Goal: Task Accomplishment & Management: Use online tool/utility

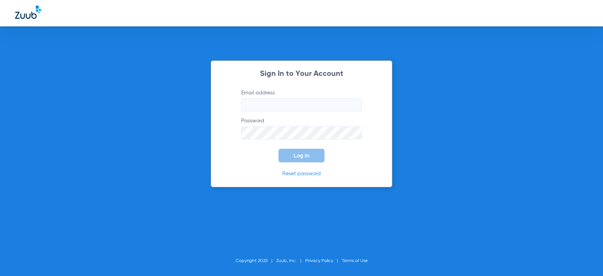
click at [276, 103] on input "Email address" at bounding box center [301, 104] width 121 height 13
type input "[EMAIL_ADDRESS][DOMAIN_NAME]"
click at [302, 153] on span "Log In" at bounding box center [302, 155] width 16 height 6
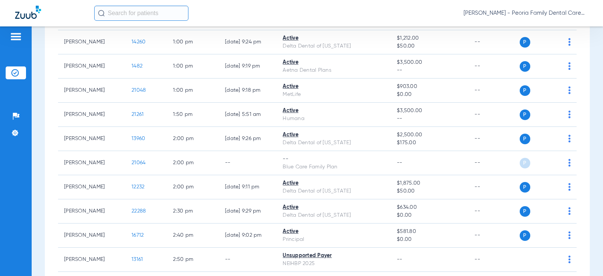
scroll to position [857, 0]
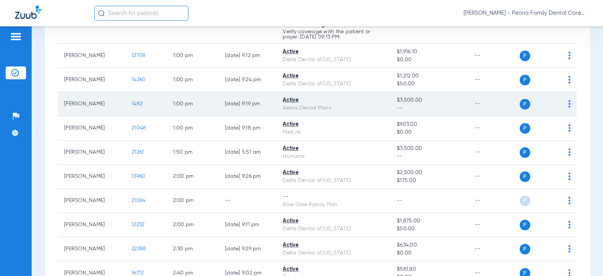
click at [303, 103] on div "Active" at bounding box center [334, 100] width 102 height 8
click at [277, 102] on td "Active Aetna Dental Plans" at bounding box center [334, 104] width 114 height 24
click at [134, 106] on span "1482" at bounding box center [137, 103] width 11 height 5
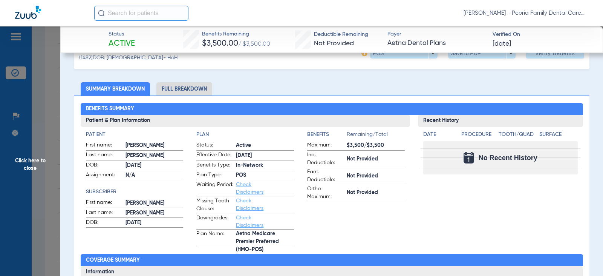
scroll to position [0, 0]
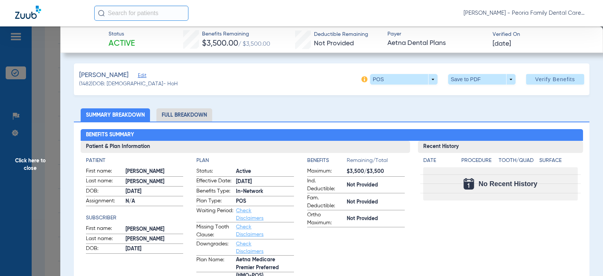
click at [27, 166] on span "Click here to close" at bounding box center [30, 164] width 60 height 276
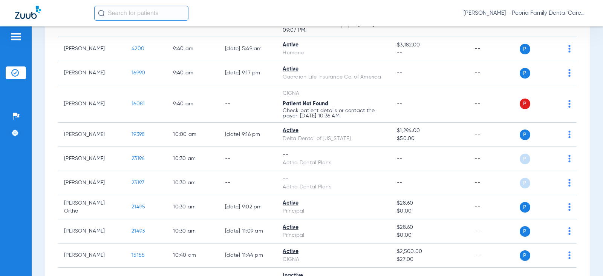
scroll to position [405, 0]
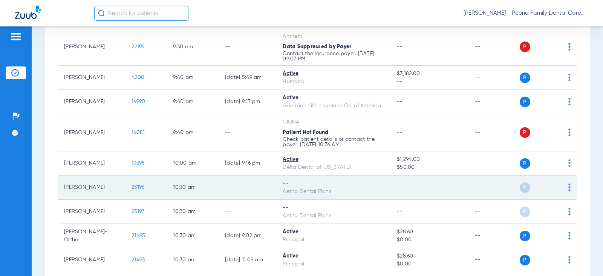
click at [132, 185] on span "23196" at bounding box center [138, 186] width 13 height 5
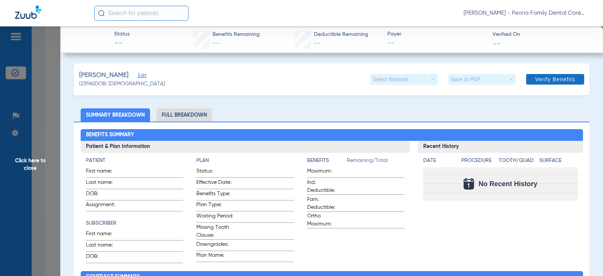
click at [557, 80] on span "Verify Benefits" at bounding box center [555, 79] width 40 height 6
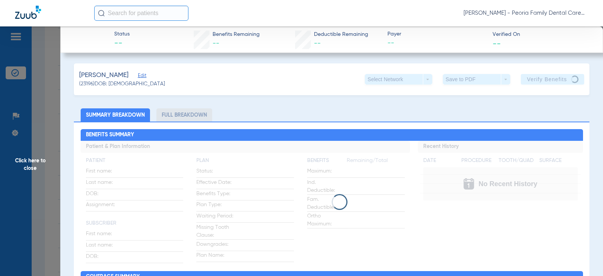
click at [31, 169] on span "Click here to close" at bounding box center [30, 164] width 60 height 276
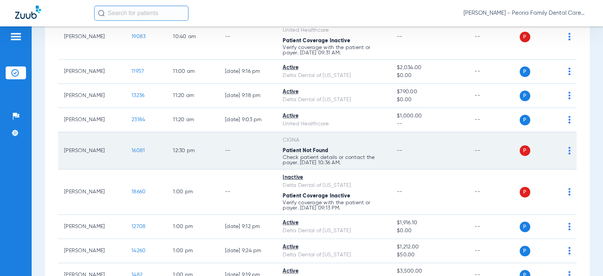
scroll to position [744, 0]
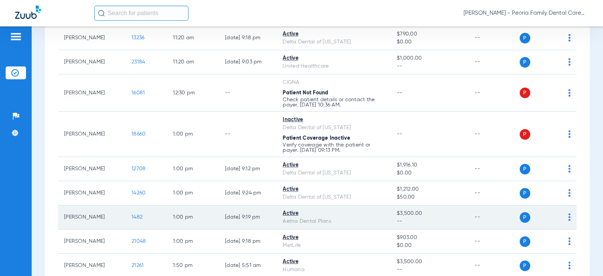
click at [132, 218] on span "1482" at bounding box center [137, 216] width 11 height 5
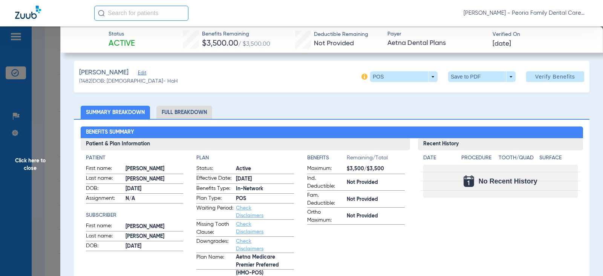
scroll to position [0, 0]
